Goal: Find contact information: Find contact information

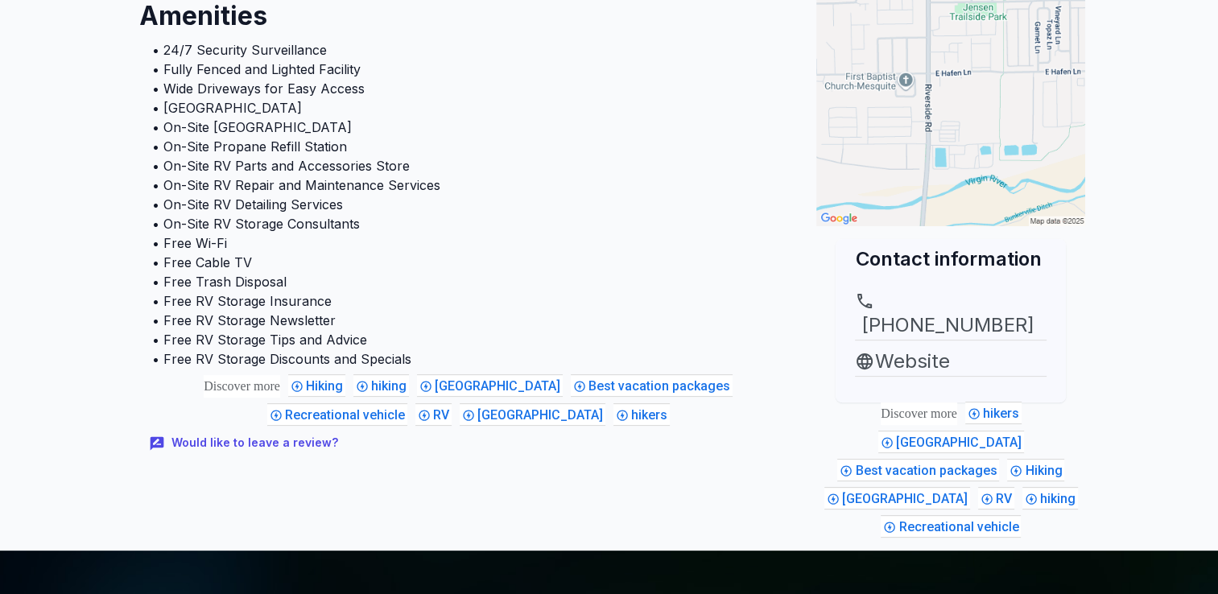
scroll to position [407, 0]
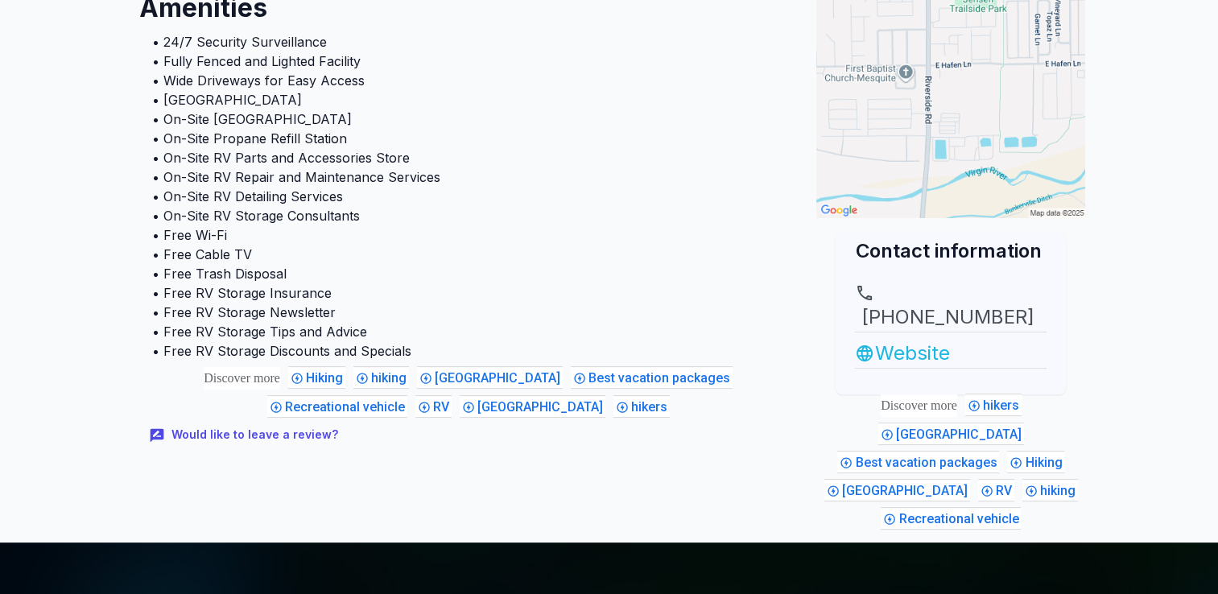
click at [919, 339] on link "Website" at bounding box center [951, 353] width 192 height 29
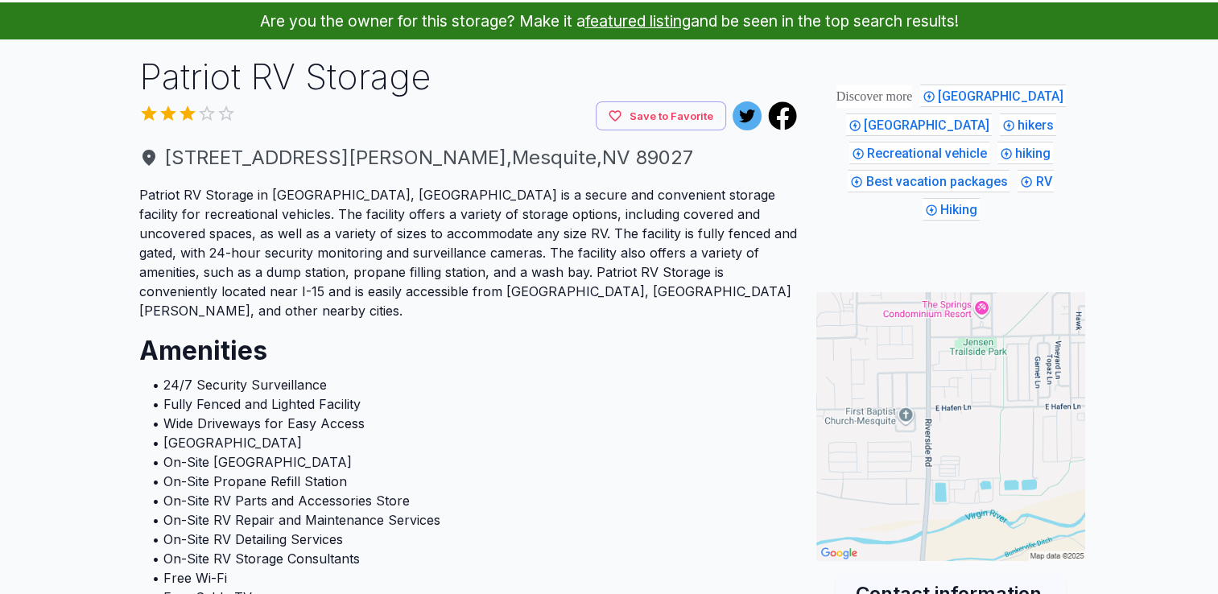
scroll to position [0, 0]
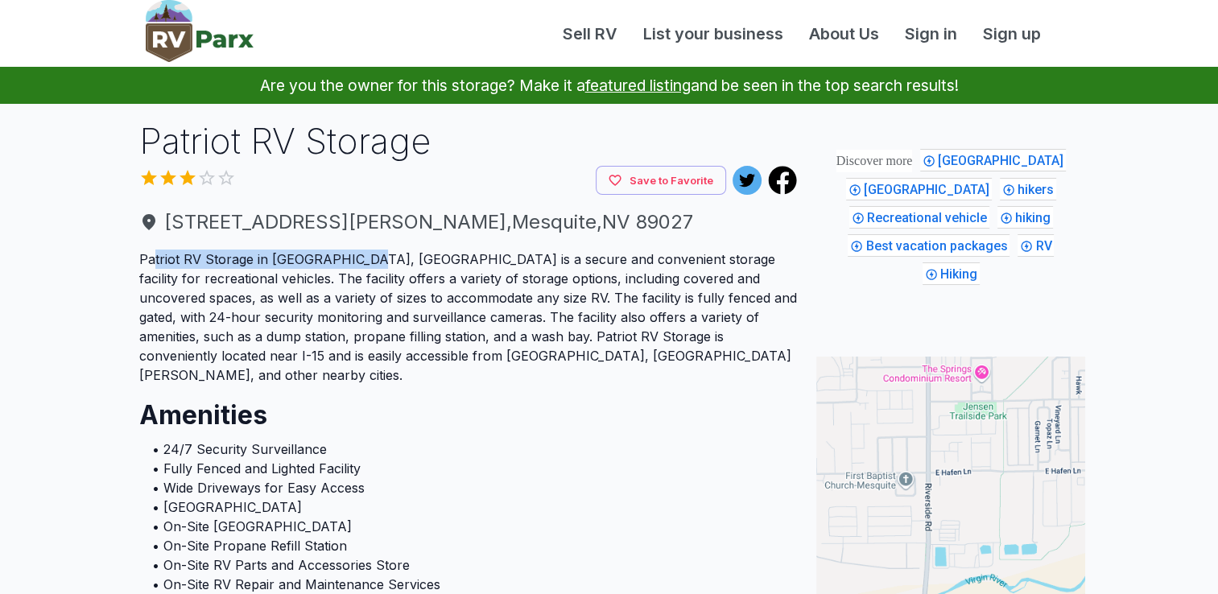
drag, startPoint x: 351, startPoint y: 254, endPoint x: 139, endPoint y: 256, distance: 212.6
click at [139, 256] on p "Patriot RV Storage in [GEOGRAPHIC_DATA], [GEOGRAPHIC_DATA] is a secure and conv…" at bounding box center [468, 317] width 659 height 135
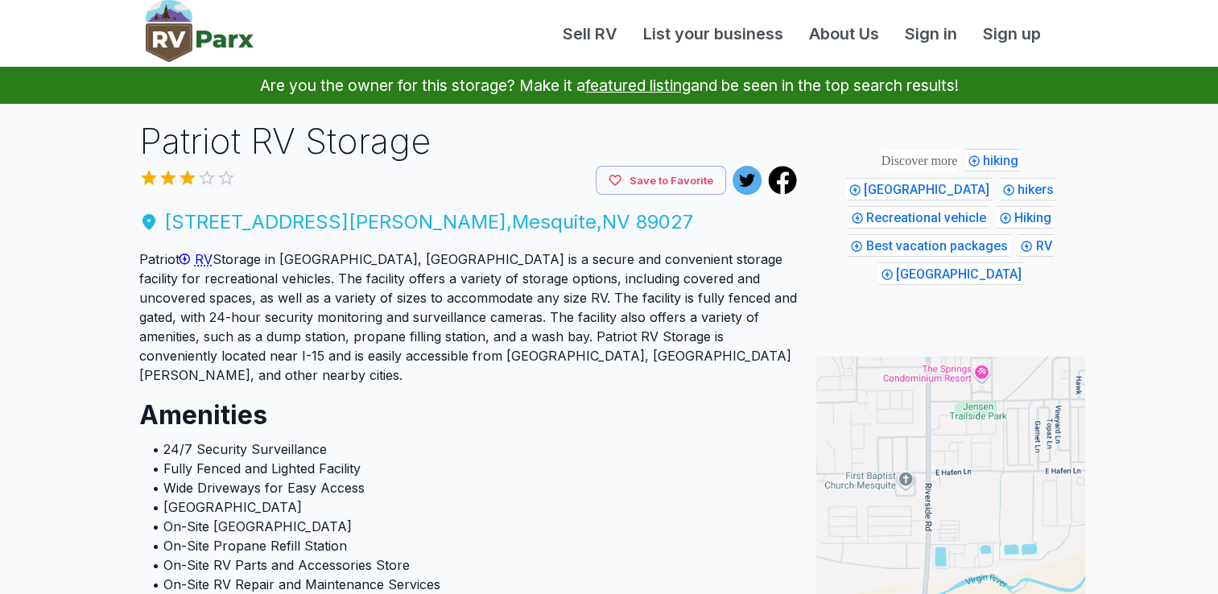
click at [300, 221] on span "780 E Hafen Ln , Mesquite , NV 89027" at bounding box center [468, 222] width 659 height 29
